Goal: Task Accomplishment & Management: Use online tool/utility

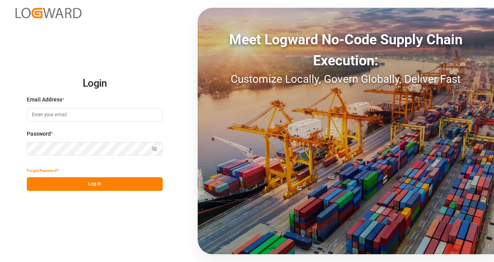
click at [77, 117] on input at bounding box center [95, 115] width 136 height 14
type input "[PERSON_NAME][EMAIL_ADDRESS][PERSON_NAME][PERSON_NAME][DOMAIN_NAME]"
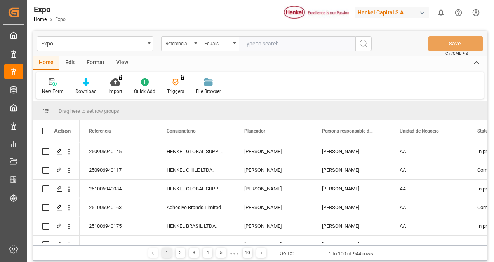
click at [280, 46] on input "text" at bounding box center [297, 43] width 117 height 15
type input "250606940238"
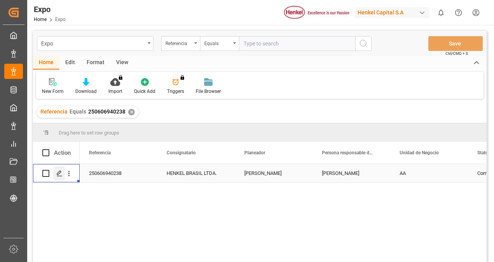
click at [61, 173] on icon "Press SPACE to select this row." at bounding box center [59, 173] width 6 height 6
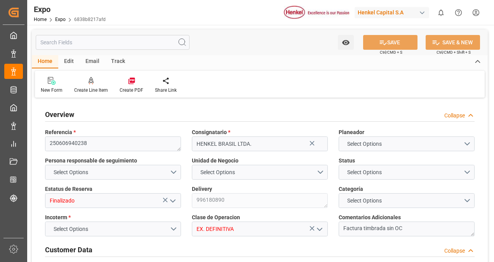
type input "2365.44"
type input "4384.128"
type input "8"
type input "9267649"
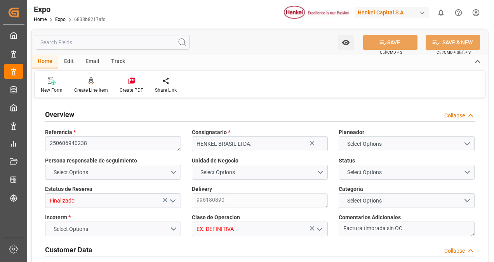
type input "MXATM"
type input "BRSSZ"
type input "9267649"
type input "[DATE]"
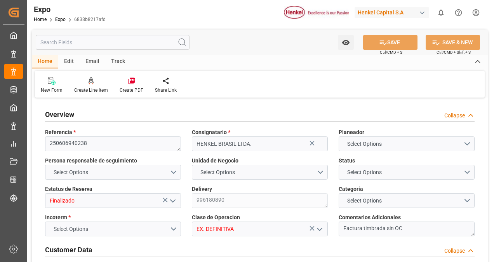
type input "[DATE]"
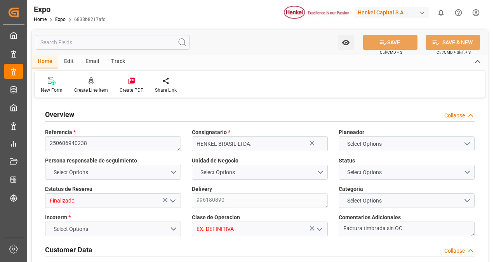
type input "[DATE] 00:00"
type input "[DATE]"
type input "[DATE] 18:06"
type input "[DATE]"
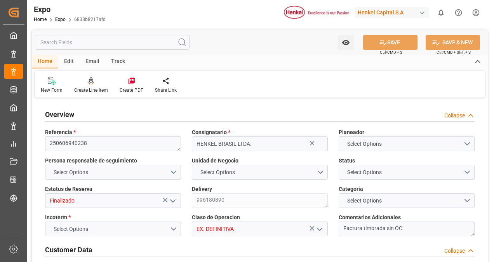
type input "[DATE]"
type input "[DATE] 09:00"
type input "[DATE] 00:00"
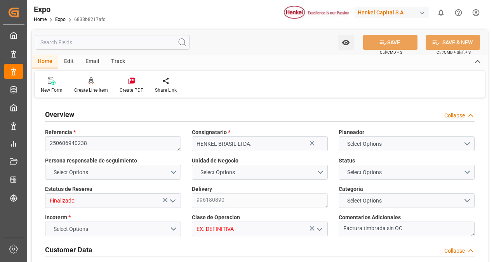
type input "[DATE] 12:52"
type input "[DATE] 19:00"
type input "[DATE] 00:00"
type input "[DATE] 22:54"
type input "[DATE] 17:11"
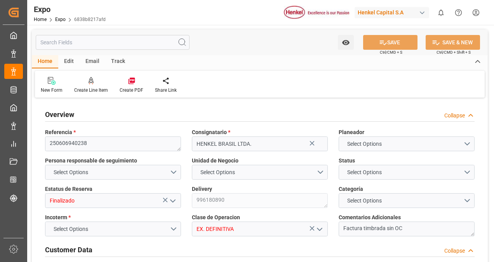
type input "[DATE] 15:04"
type input "[DATE] 12:52"
type input "[DATE] 11:52"
type input "[DATE] 21:05"
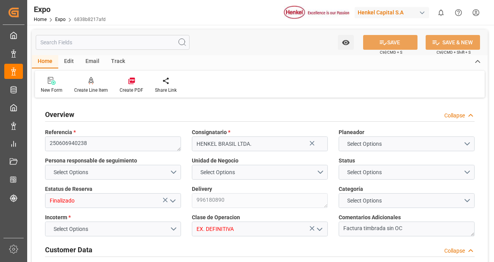
type input "[DATE] 12:58"
type input "[DATE] 19:00"
type input "[DATE] 22:45"
type input "[DATE] 11:28"
type input "[DATE] 22:54"
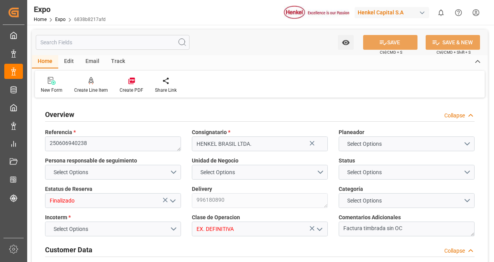
type input "[DATE] 22:54"
type input "[DATE] 11:28"
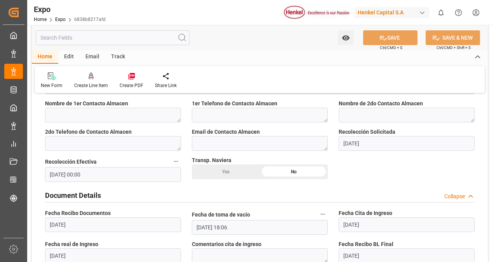
scroll to position [645, 0]
